Goal: Task Accomplishment & Management: Manage account settings

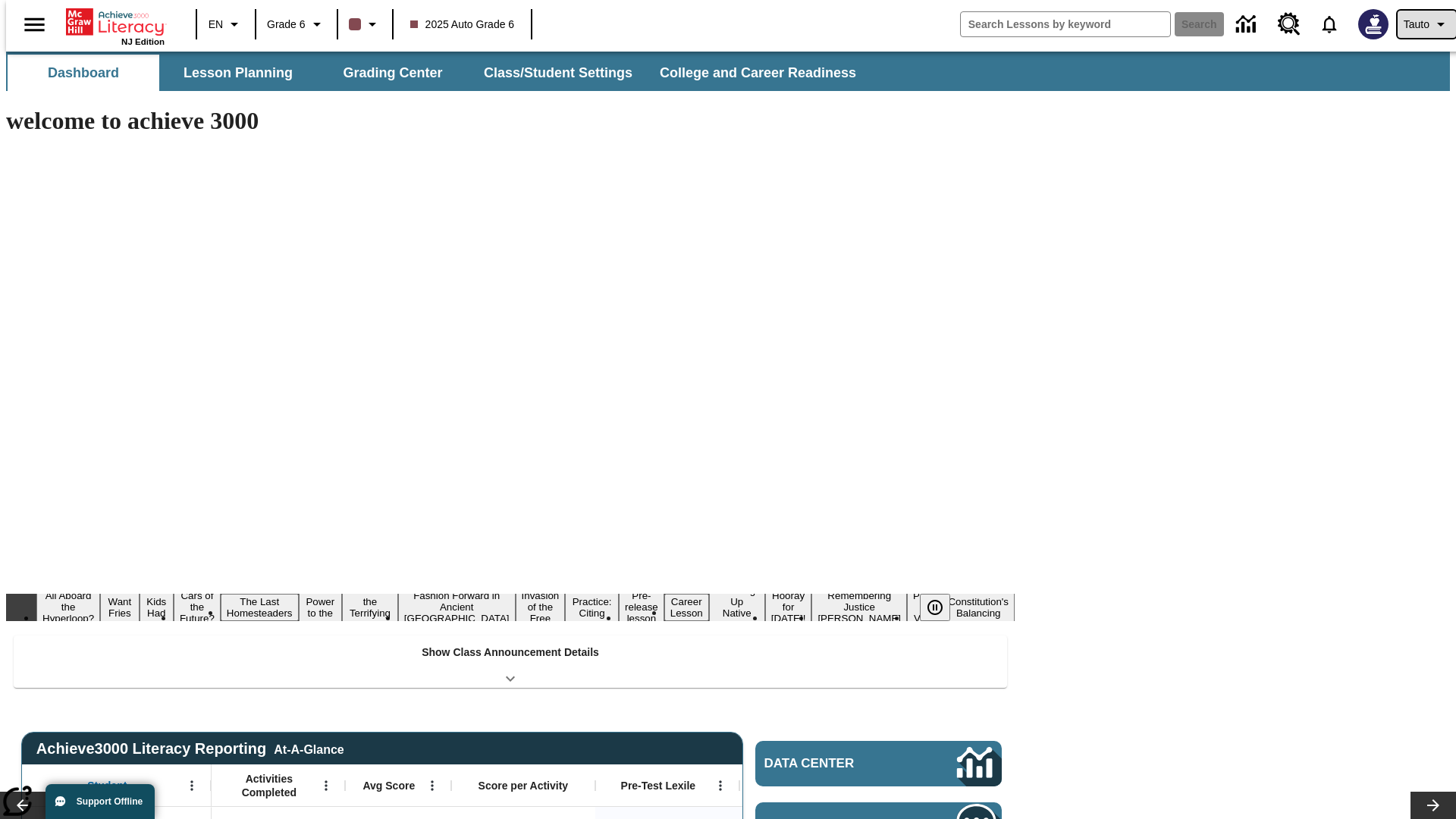
click at [1418, 25] on span "Tauto" at bounding box center [1417, 25] width 26 height 16
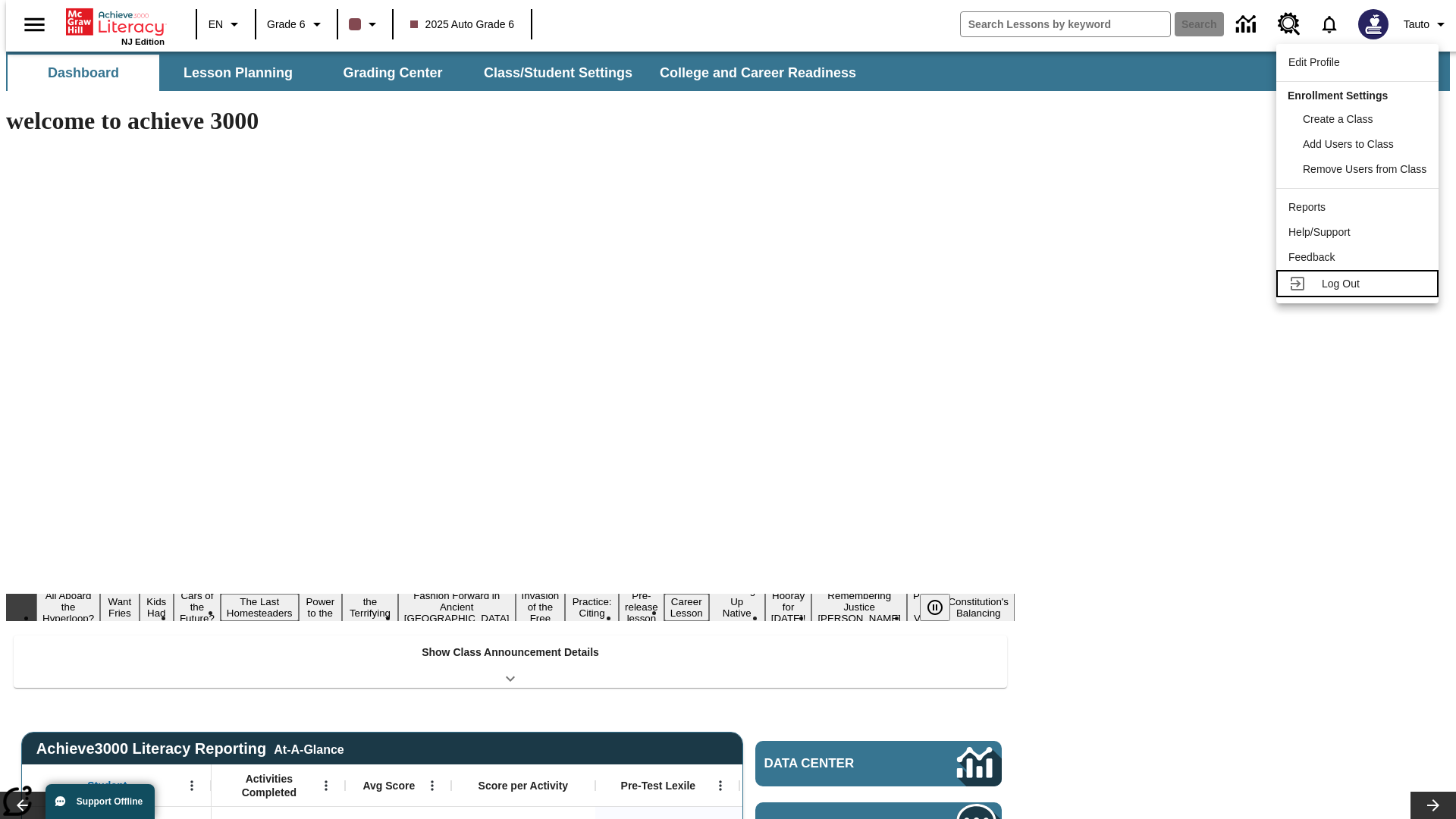
click at [1359, 284] on span "Log Out" at bounding box center [1340, 284] width 38 height 12
